Goal: Task Accomplishment & Management: Complete application form

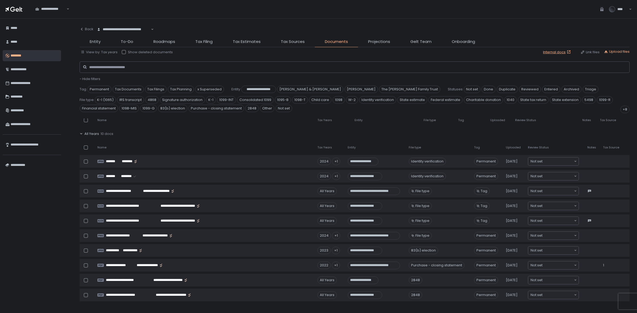
scroll to position [33, 0]
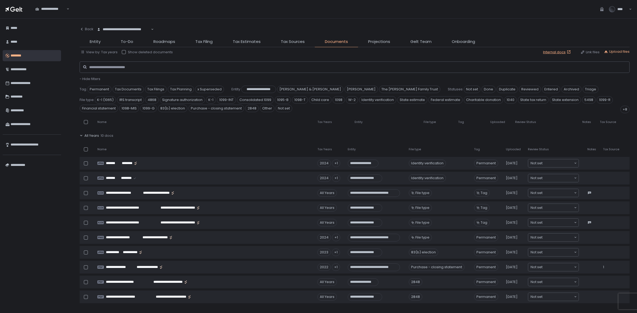
click at [202, 38] on div "**********" at bounding box center [355, 166] width 550 height 284
click at [203, 41] on span "Tax Filing" at bounding box center [203, 42] width 17 height 6
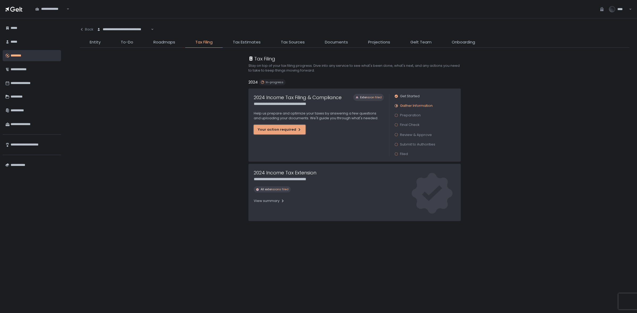
click at [287, 133] on button "Your action required" at bounding box center [280, 130] width 52 height 10
